Goal: Use online tool/utility: Use online tool/utility

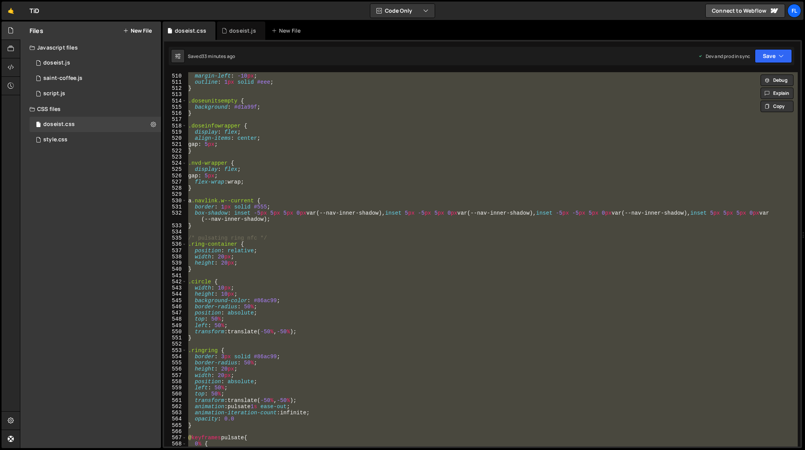
scroll to position [3184, 0]
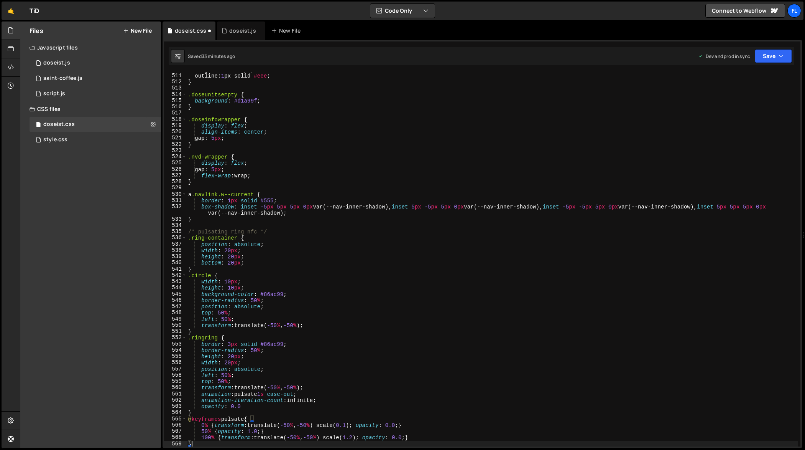
type textarea "0% {"
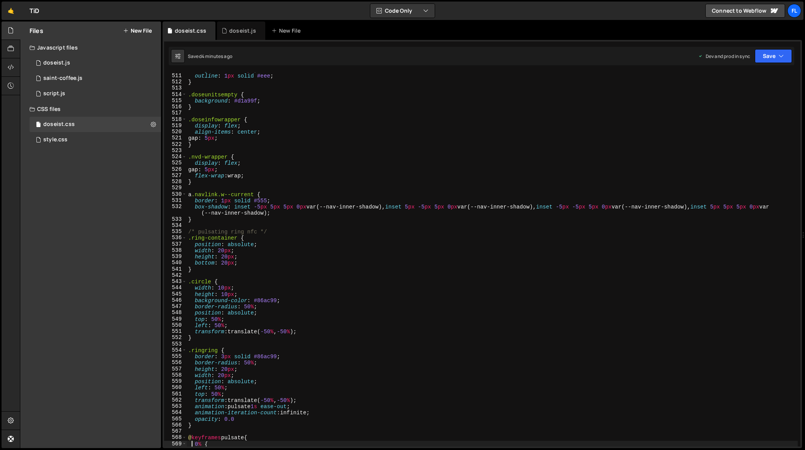
click at [463, 185] on div "margin-left : -10 px ; outline : 1 px solid #eee ; } .doseunitsempty { backgrou…" at bounding box center [493, 259] width 612 height 387
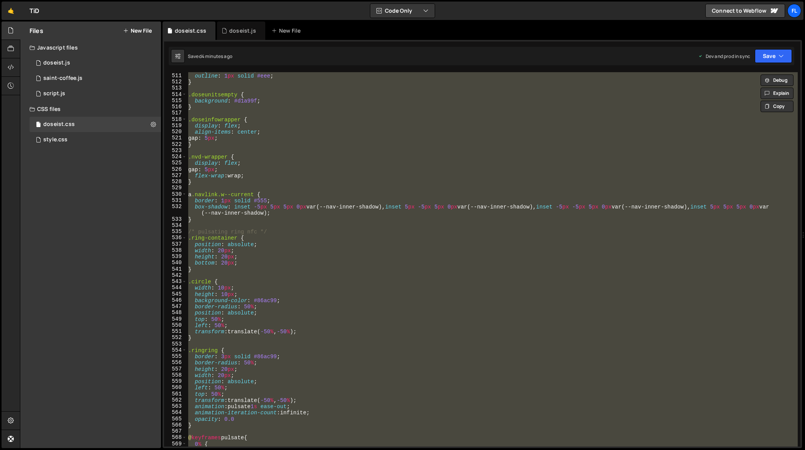
paste textarea
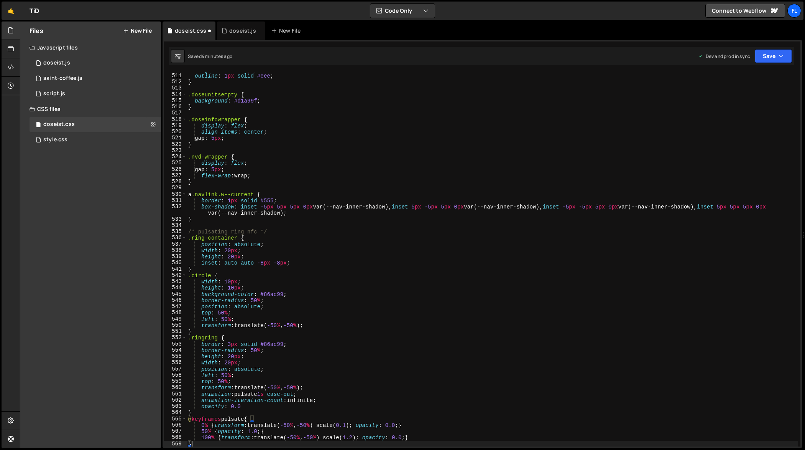
type textarea "0% {"
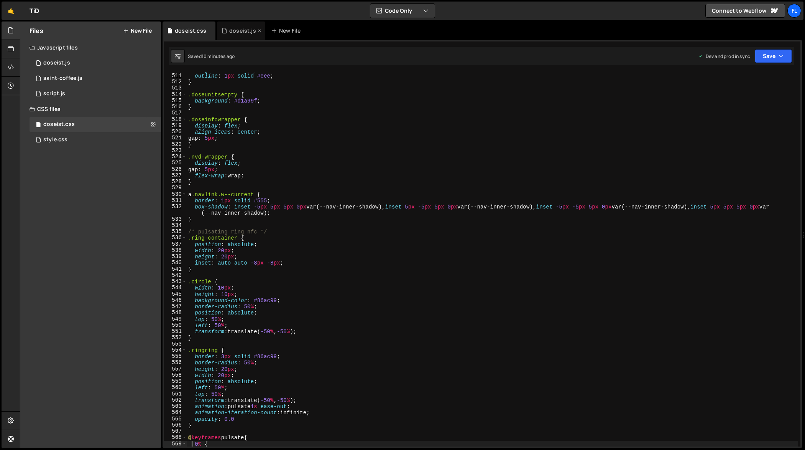
click at [243, 36] on div "doseist.js" at bounding box center [241, 30] width 48 height 18
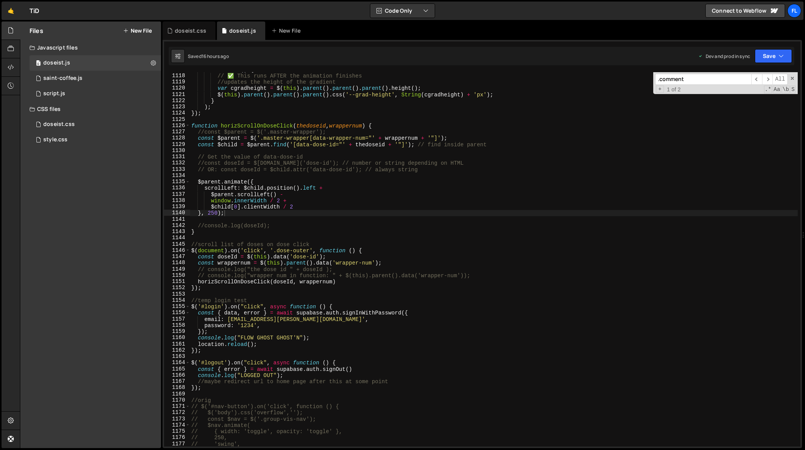
click at [382, 159] on div "function ( ) { // ✅ This runs AFTER the animation finishes //updates the height…" at bounding box center [494, 259] width 609 height 387
type textarea "});"
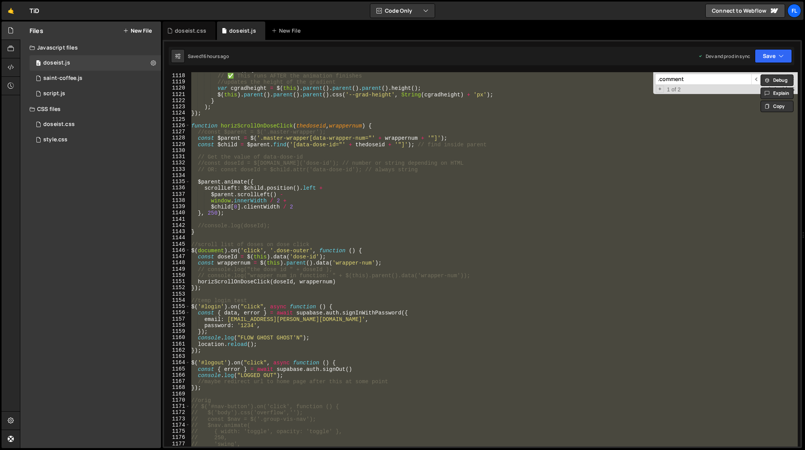
paste textarea
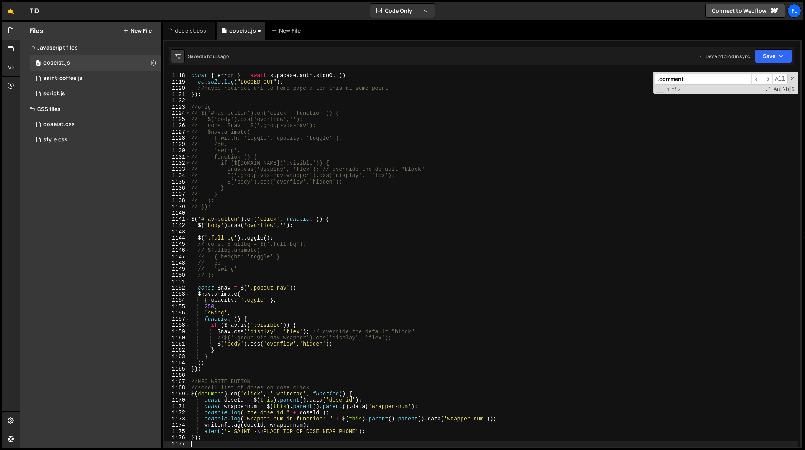
type textarea "// 'swing',"
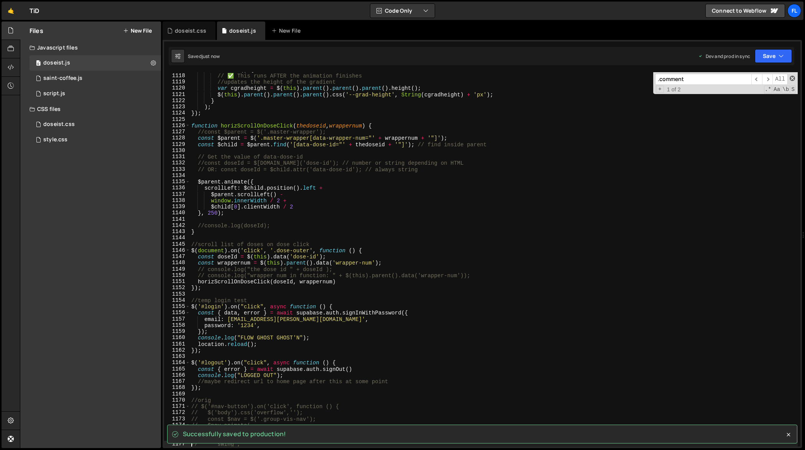
click at [794, 78] on span at bounding box center [792, 78] width 5 height 5
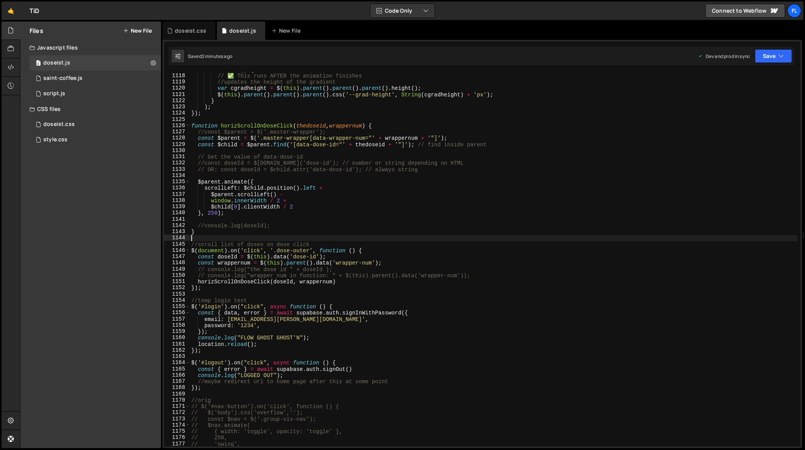
click at [519, 239] on div "function ( ) { // ✅ This runs AFTER the animation finishes //updates the height…" at bounding box center [494, 259] width 609 height 387
type textarea "});"
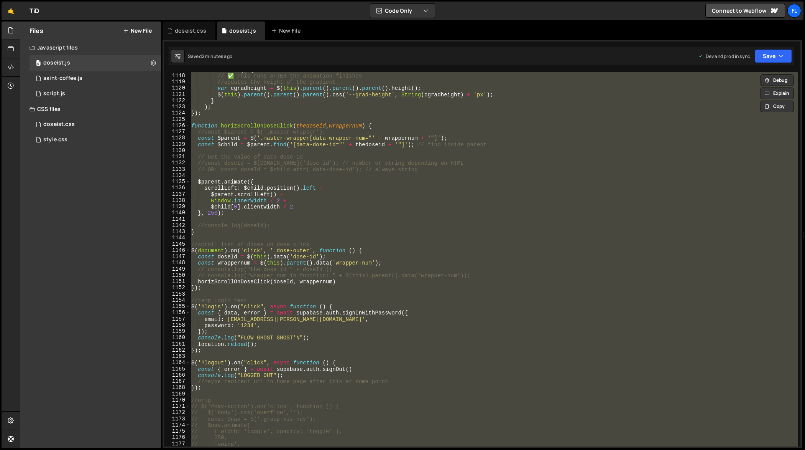
paste textarea
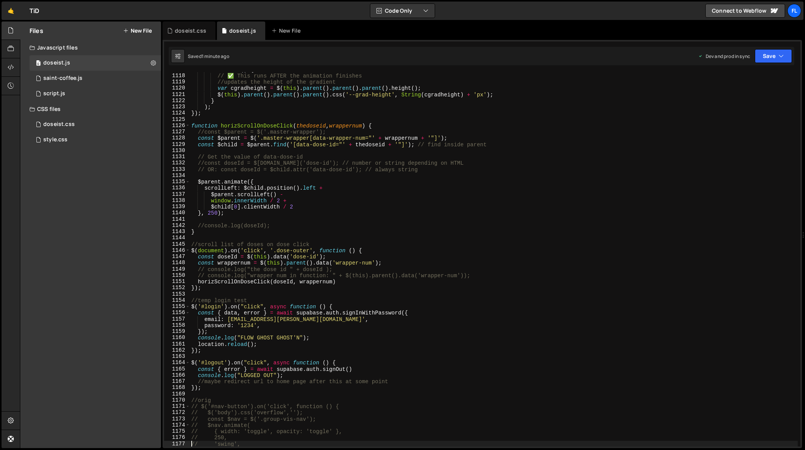
click at [307, 277] on div "function ( ) { // ✅ This runs AFTER the animation finishes //updates the height…" at bounding box center [494, 259] width 609 height 387
type textarea "});"
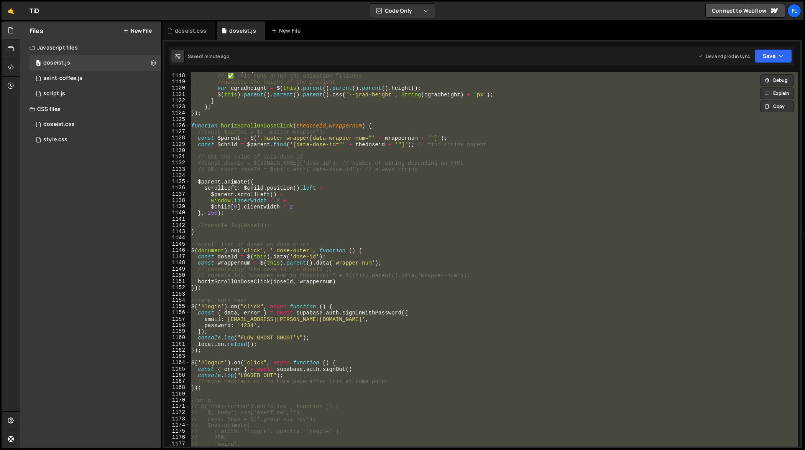
paste textarea
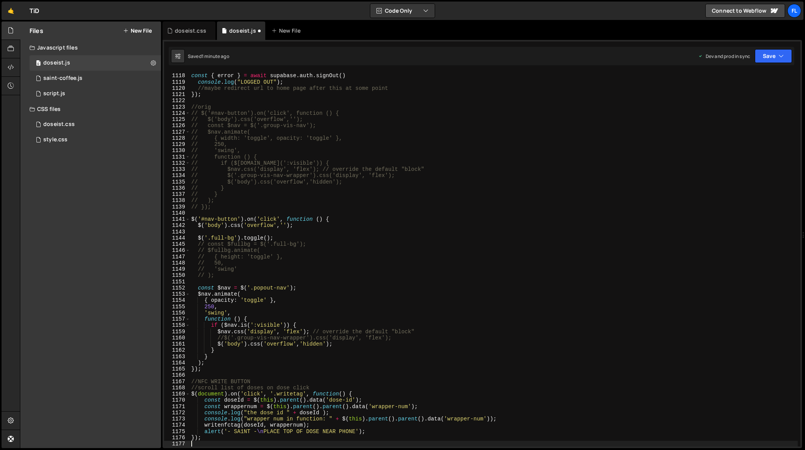
type textarea "// 'swing',"
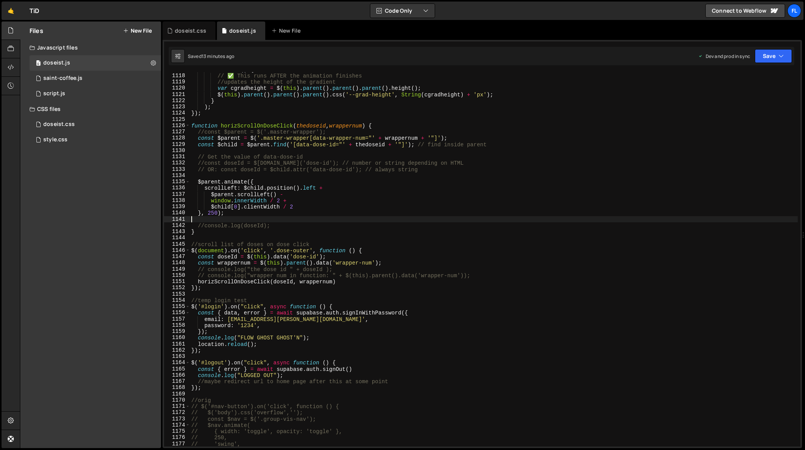
click at [547, 220] on div "function ( ) { // ✅ This runs AFTER the animation finishes //updates the height…" at bounding box center [494, 259] width 609 height 387
type textarea "});"
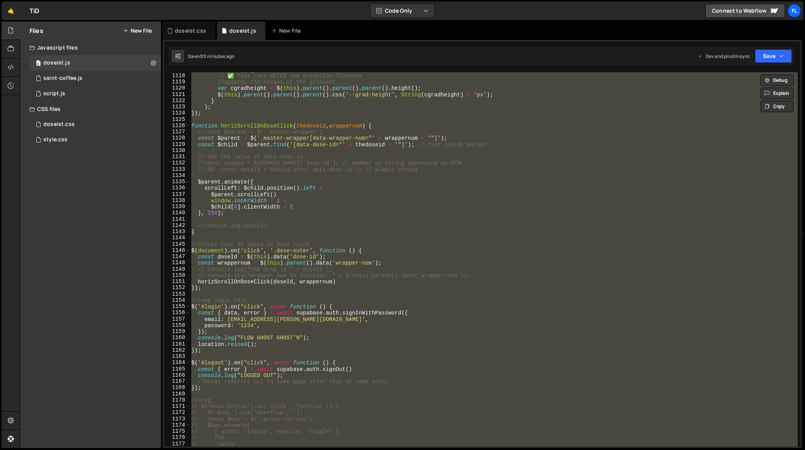
paste textarea
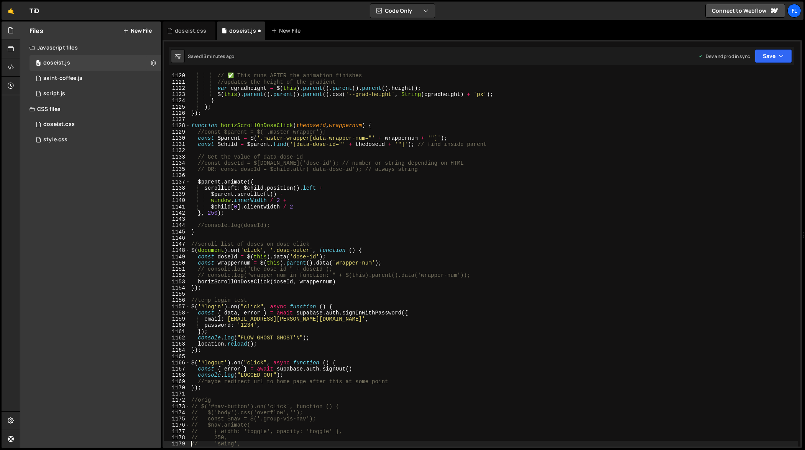
type textarea "// 'swing',"
click at [510, 239] on div "function ( ) { // ✅ This runs AFTER the animation finishes //updates the height…" at bounding box center [494, 259] width 609 height 387
type textarea "});"
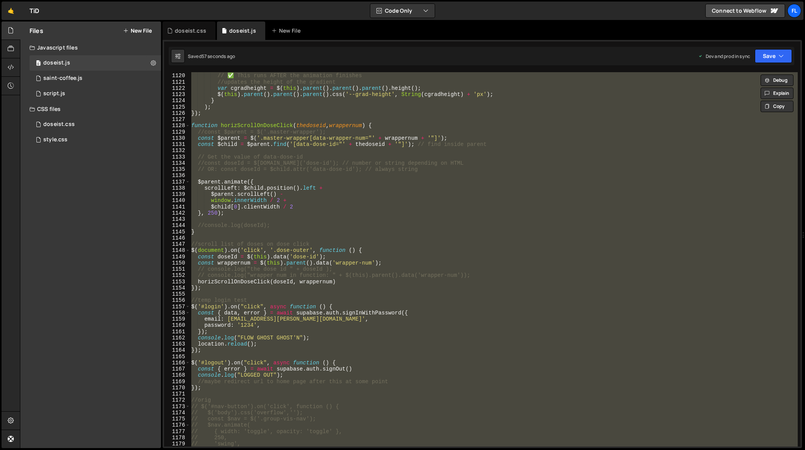
paste textarea
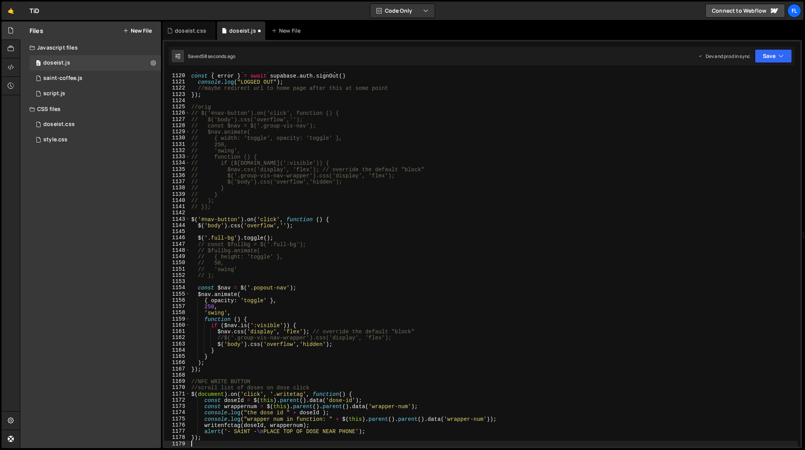
scroll to position [7074, 0]
type textarea "// 'swing',"
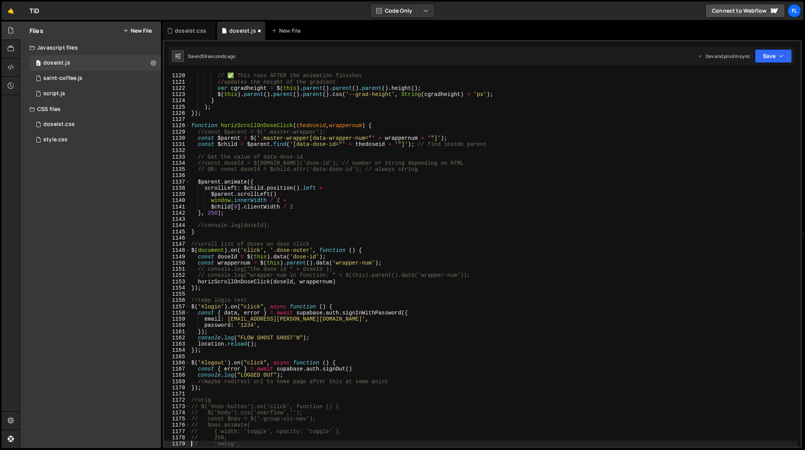
scroll to position [7011, 0]
click at [534, 237] on div "function ( ) { // ✅ This runs AFTER the animation finishes //updates the height…" at bounding box center [494, 259] width 609 height 387
type textarea "});"
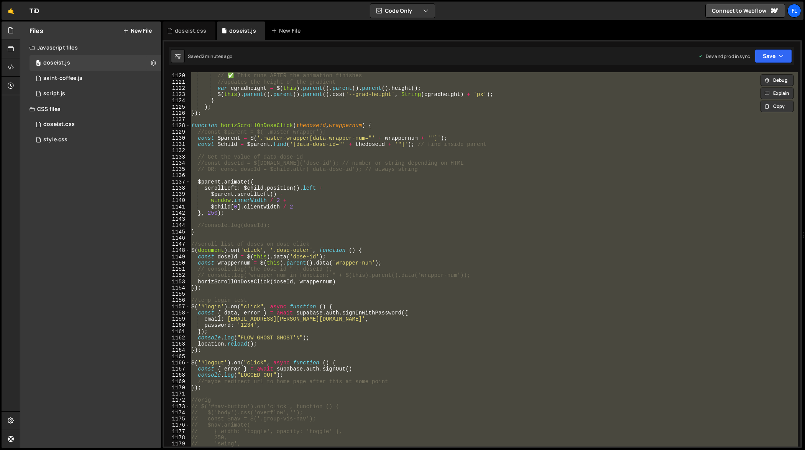
paste textarea
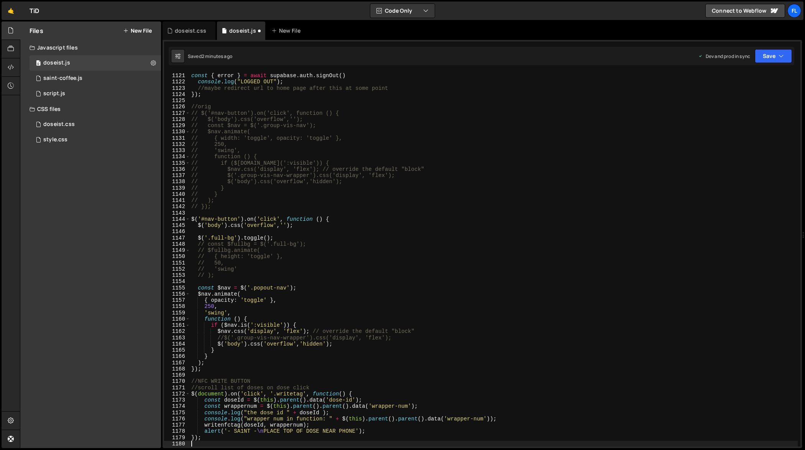
type textarea "// 'swing',"
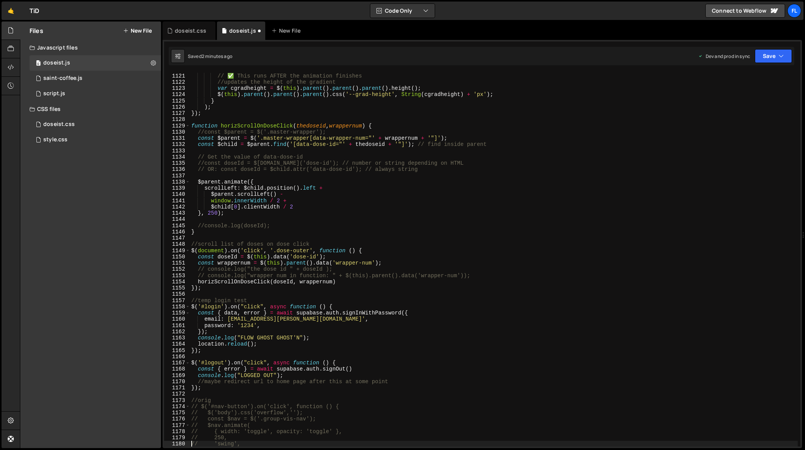
scroll to position [7018, 0]
click at [541, 238] on div "function ( ) { // ✅ This runs AFTER the animation finishes //updates the height…" at bounding box center [494, 259] width 609 height 387
type textarea "});"
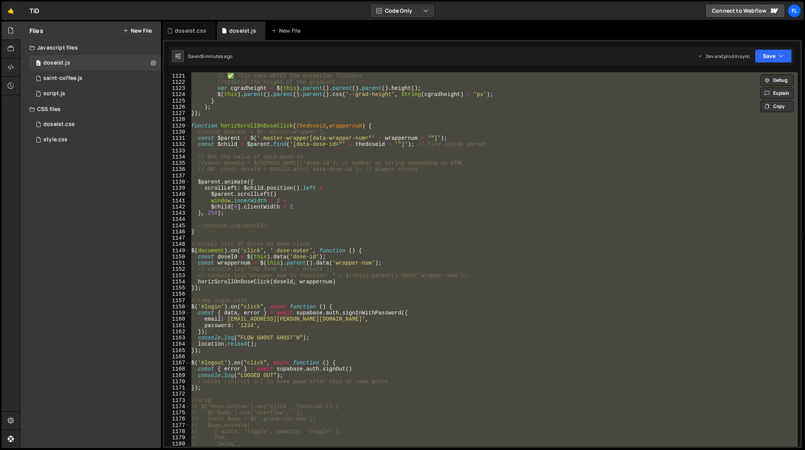
paste textarea
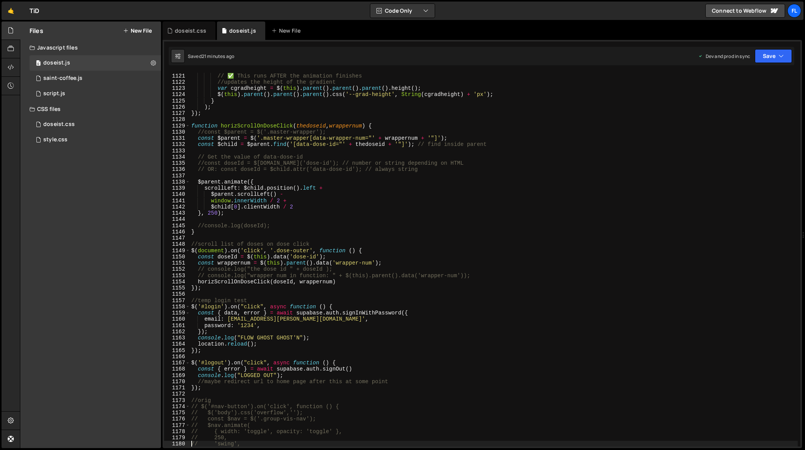
click at [372, 241] on div "function ( ) { // ✅ This runs AFTER the animation finishes //updates the height…" at bounding box center [494, 259] width 609 height 387
type textarea "});"
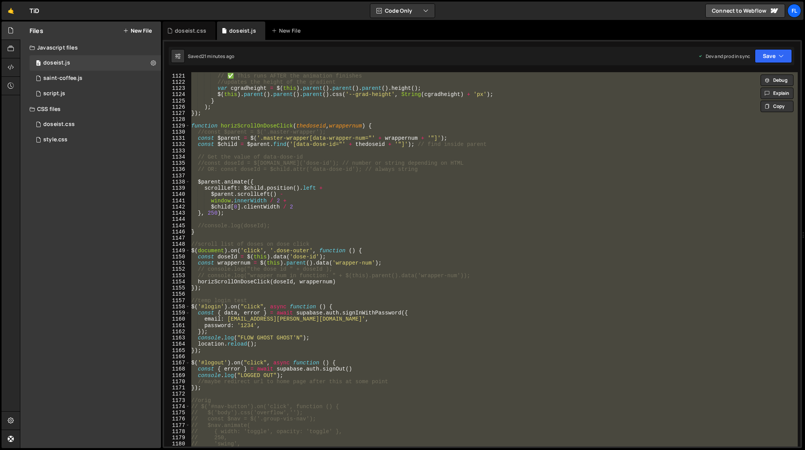
paste textarea
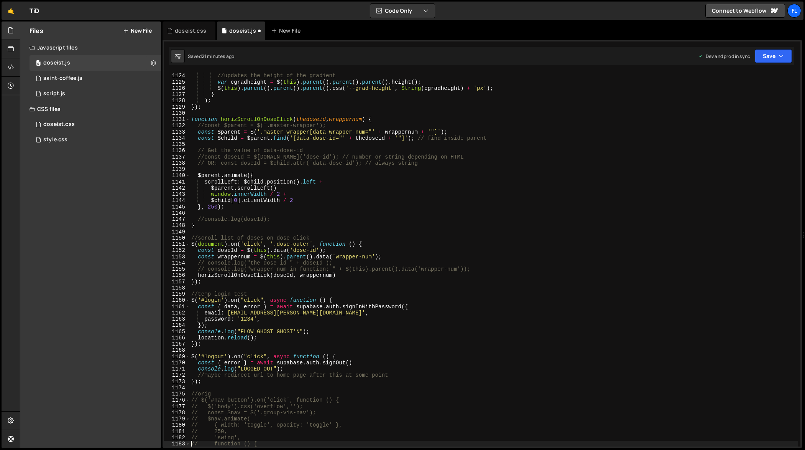
type textarea "// function () {"
